Goal: Information Seeking & Learning: Find specific fact

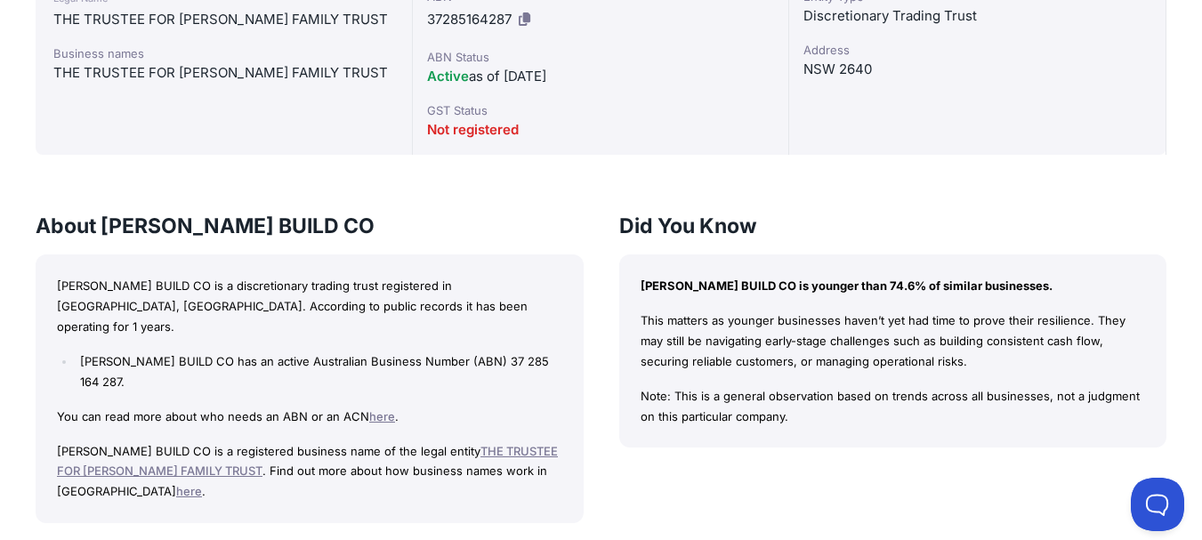
scroll to position [623, 0]
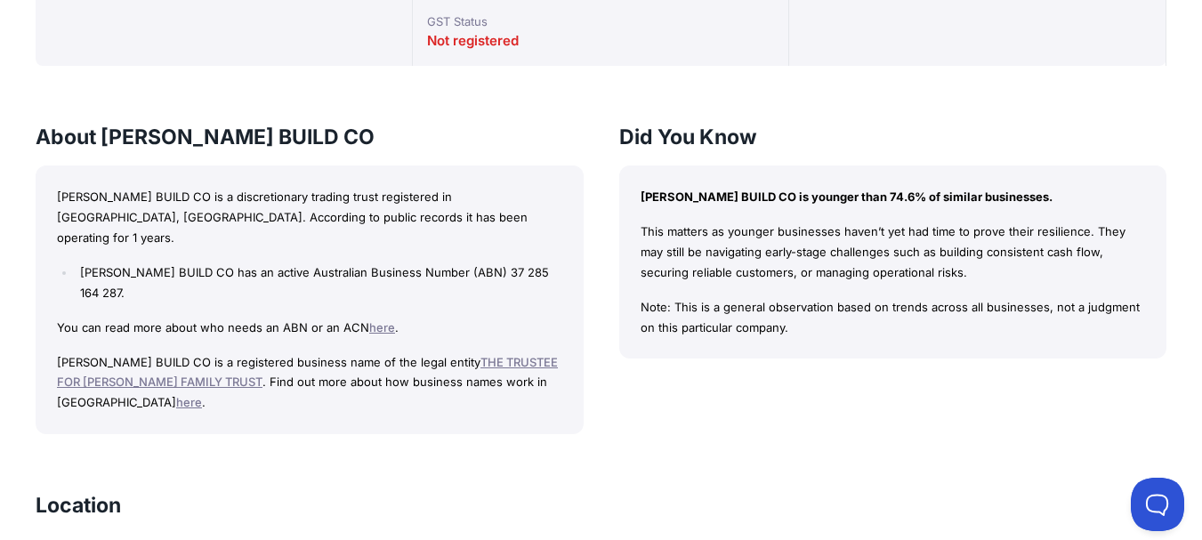
click at [526, 355] on link "THE TRUSTEE FOR [PERSON_NAME] FAMILY TRUST" at bounding box center [307, 372] width 501 height 35
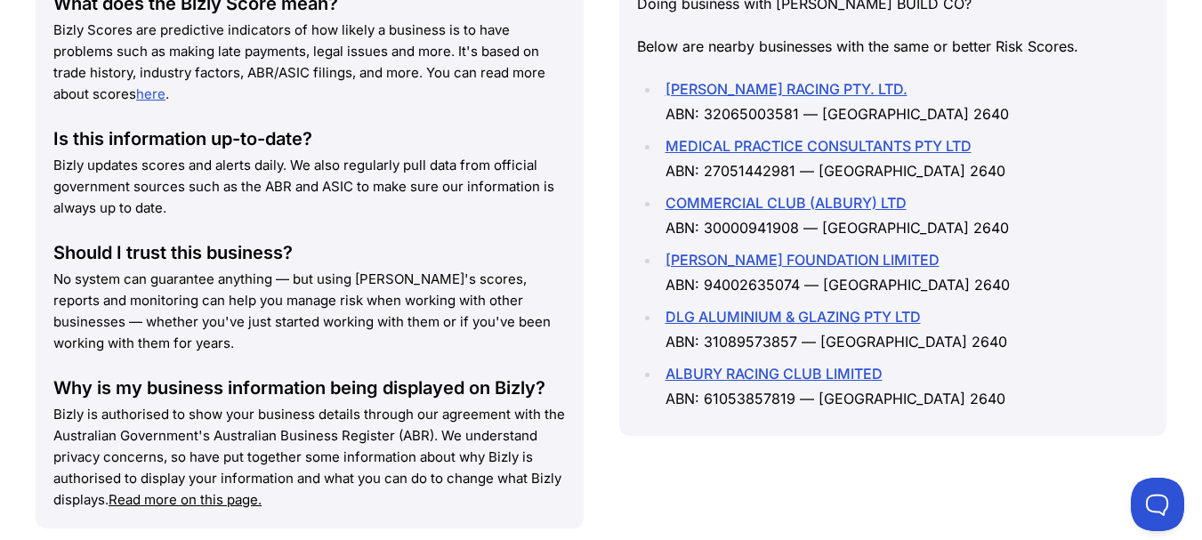
scroll to position [1690, 0]
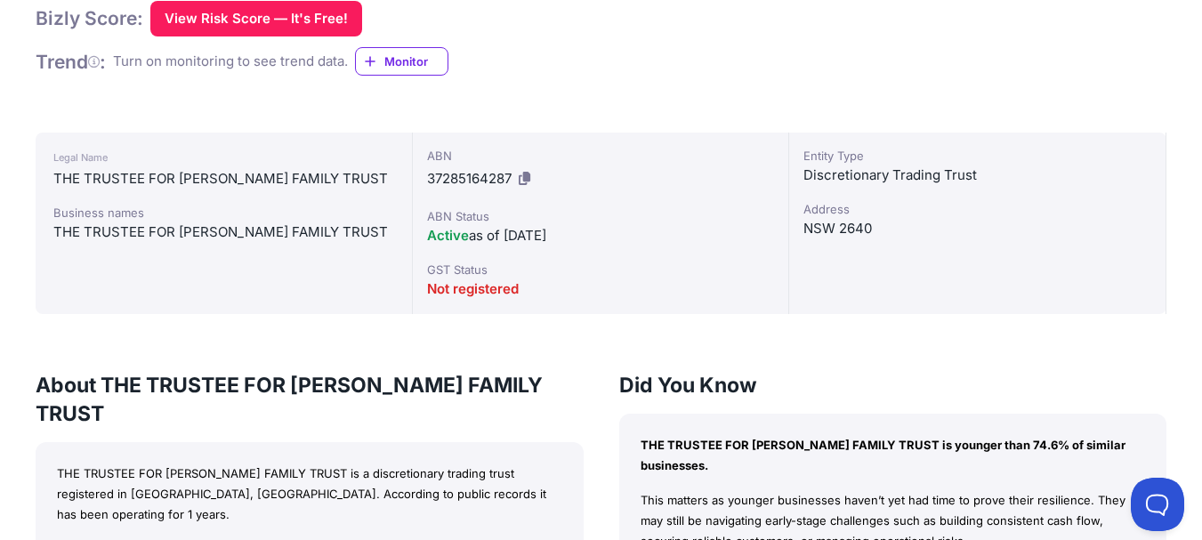
scroll to position [89, 0]
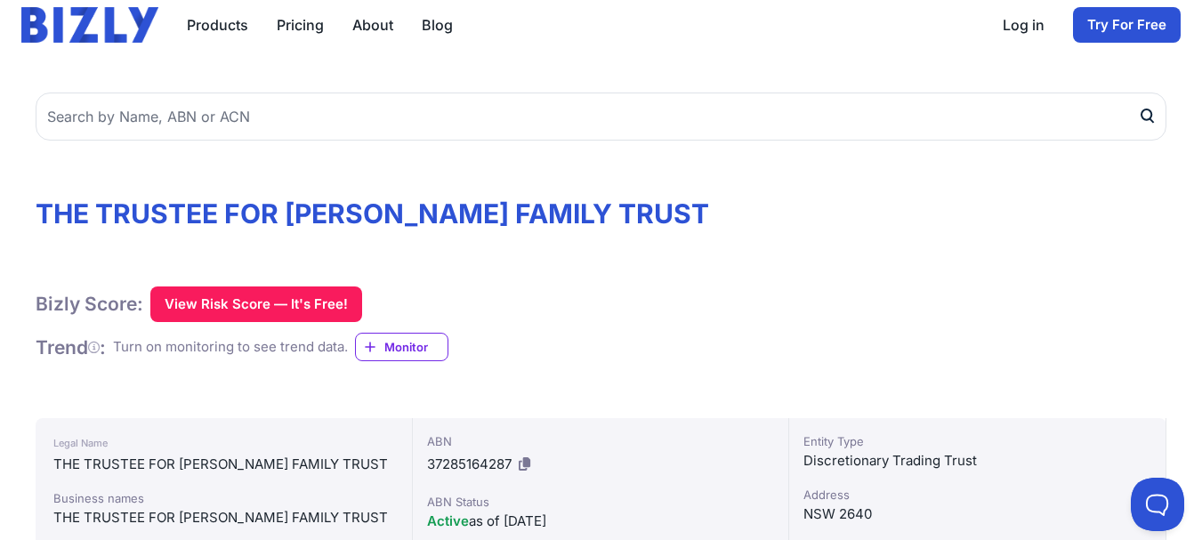
click at [362, 207] on h1 "THE TRUSTEE FOR [PERSON_NAME] FAMILY TRUST" at bounding box center [601, 213] width 1130 height 32
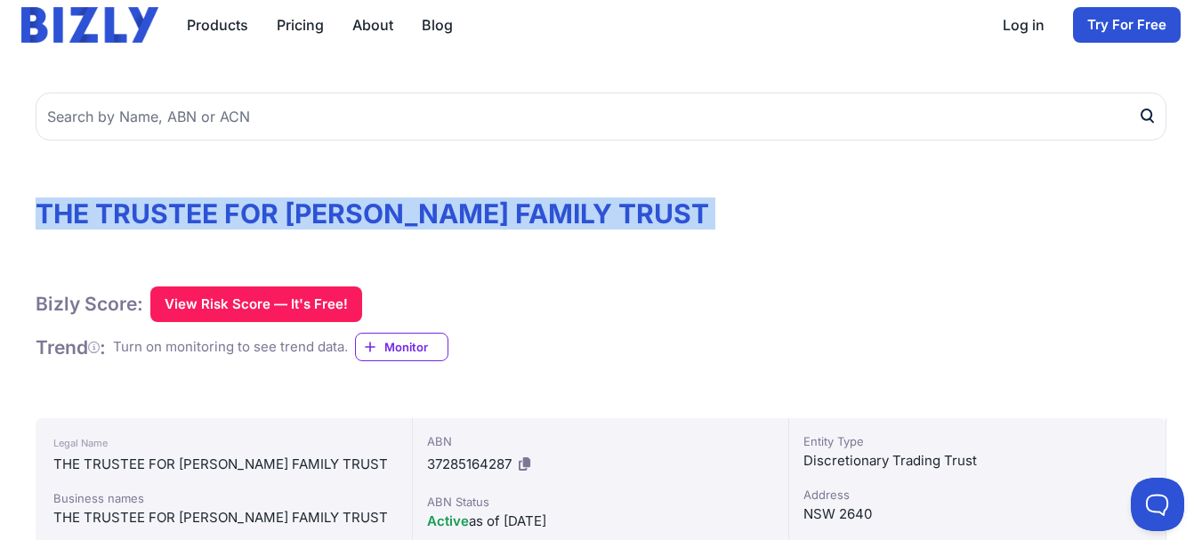
drag, startPoint x: 362, startPoint y: 207, endPoint x: 868, endPoint y: 2, distance: 546.2
click at [363, 207] on h1 "THE TRUSTEE FOR [PERSON_NAME] FAMILY TRUST" at bounding box center [601, 213] width 1130 height 32
copy div "THE TRUSTEE FOR [PERSON_NAME] FAMILY TRUST"
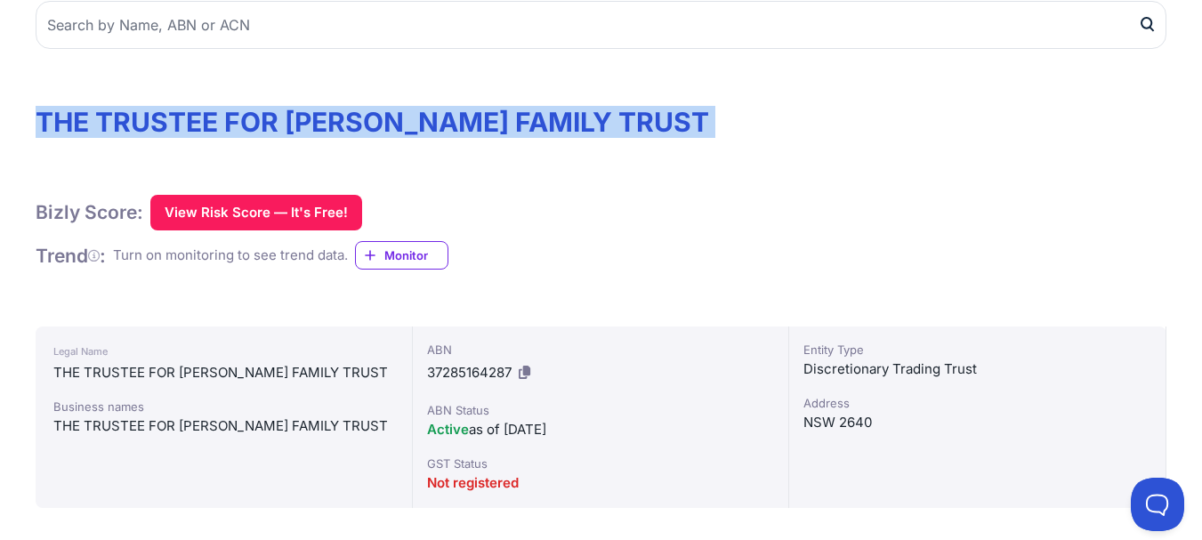
scroll to position [0, 0]
